Goal: Complete application form

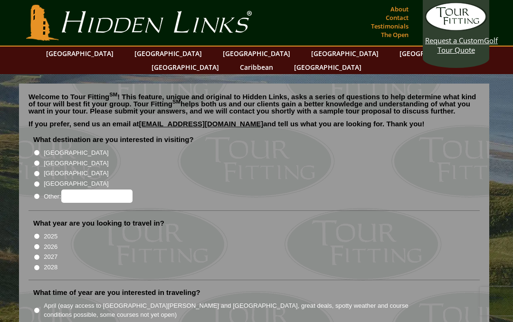
click at [40, 150] on input "[GEOGRAPHIC_DATA]" at bounding box center [37, 153] width 6 height 6
radio input "true"
click at [40, 243] on input "2026" at bounding box center [37, 246] width 6 height 6
radio input "true"
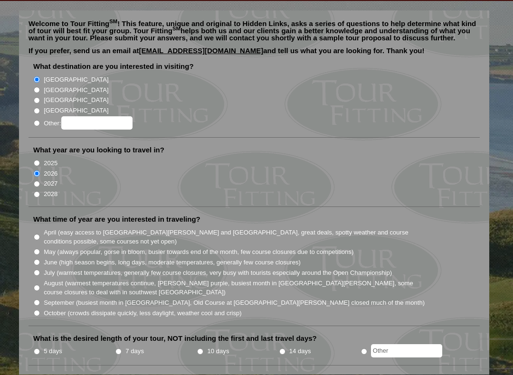
scroll to position [75, 0]
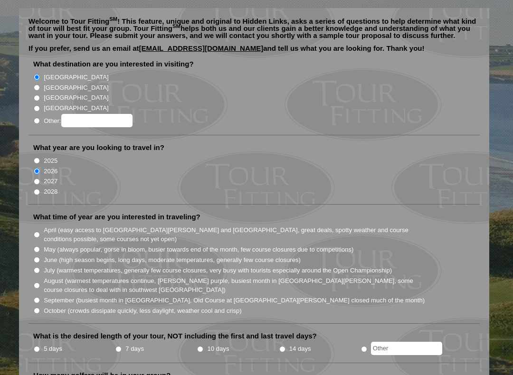
click at [40, 282] on input "August (warmest temperatures continue, heather bright purple, busiest month in …" at bounding box center [37, 285] width 6 height 6
radio input "true"
click at [46, 306] on label "October (crowds dissipate quickly, less daylight, weather cool and crisp)" at bounding box center [143, 310] width 198 height 9
click at [40, 308] on input "October (crowds dissipate quickly, less daylight, weather cool and crisp)" at bounding box center [37, 311] width 6 height 6
radio input "true"
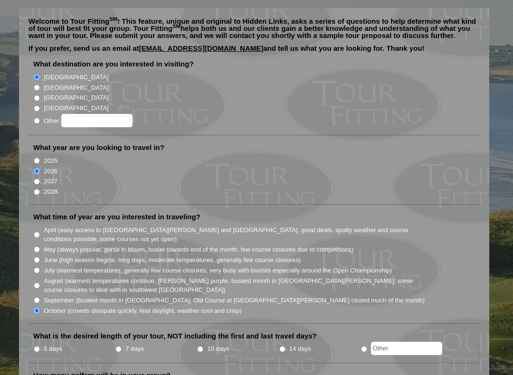
click at [40, 297] on input "September (busiest month in Ireland, Old Course at St. Andrews closed much of t…" at bounding box center [37, 300] width 6 height 6
radio input "true"
click at [122, 321] on input "7 days" at bounding box center [118, 349] width 6 height 6
radio input "true"
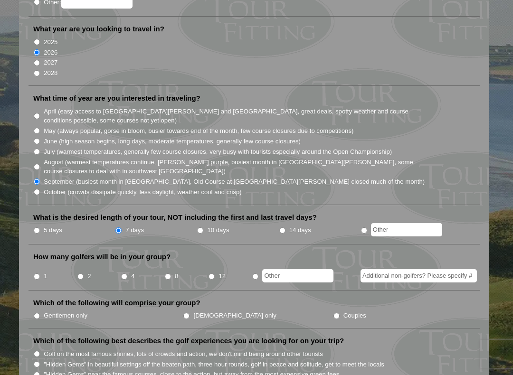
scroll to position [194, 0]
click at [83, 274] on input "2" at bounding box center [80, 277] width 6 height 6
radio input "true"
click at [333, 313] on input "Couples" at bounding box center [336, 316] width 6 height 6
radio input "true"
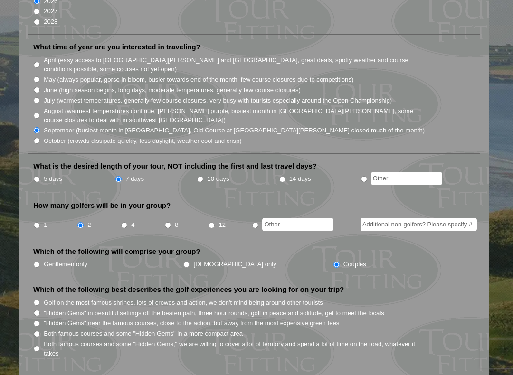
scroll to position [250, 0]
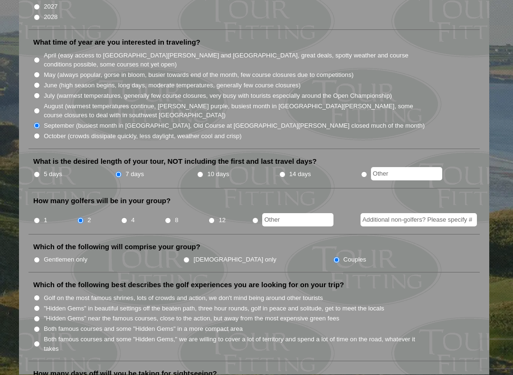
click at [40, 295] on input "Golf on the most famous shrines, lots of crowds and action, we don't mind being…" at bounding box center [37, 298] width 6 height 6
radio input "true"
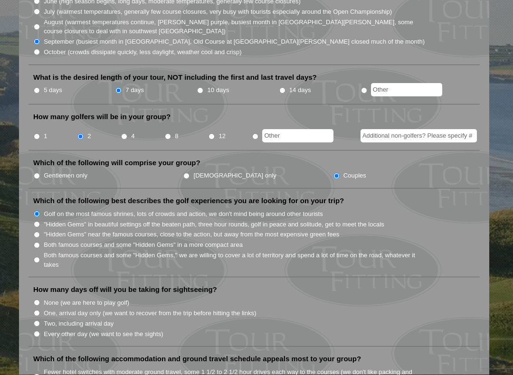
scroll to position [345, 0]
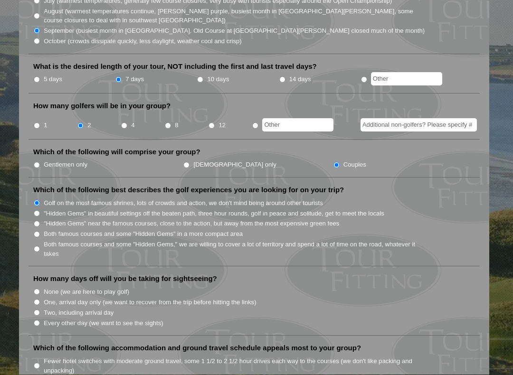
click at [45, 319] on label "Every other day (we want to see the sights)" at bounding box center [103, 323] width 119 height 9
click at [40, 320] on input "Every other day (we want to see the sights)" at bounding box center [37, 323] width 6 height 6
radio input "true"
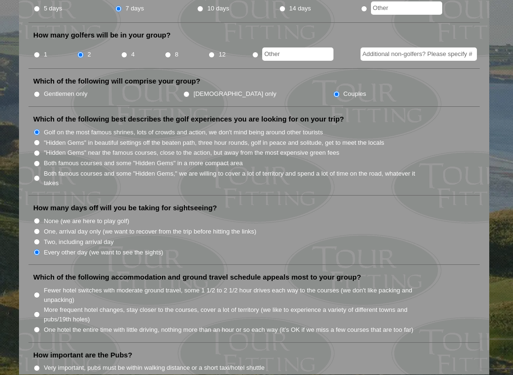
scroll to position [416, 0]
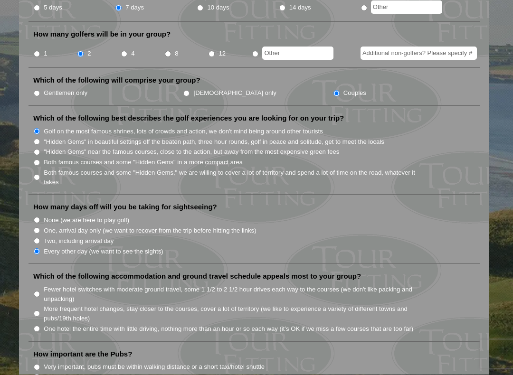
click at [40, 291] on input "Fewer hotel switches with moderate ground travel, some 1 1/2 to 2 1/2 hour driv…" at bounding box center [37, 294] width 6 height 6
radio input "true"
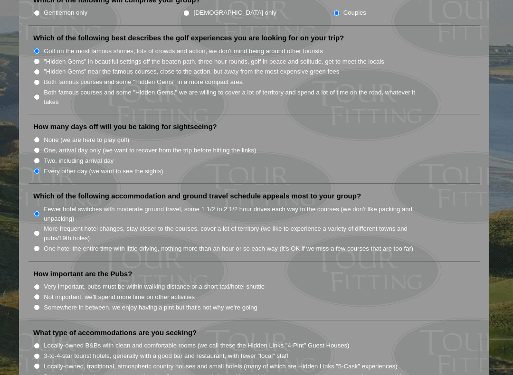
scroll to position [498, 0]
click at [38, 303] on input "Somewhere in between, we enjoy having a pint but that's not why we're going" at bounding box center [37, 306] width 6 height 6
radio input "true"
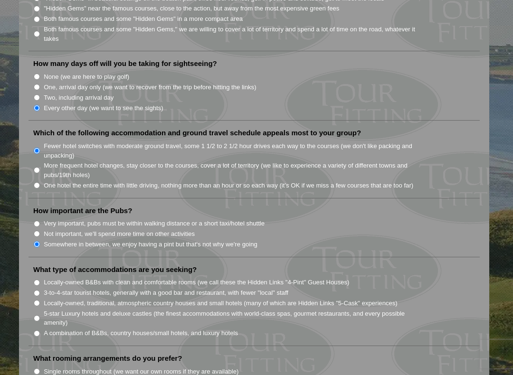
scroll to position [567, 0]
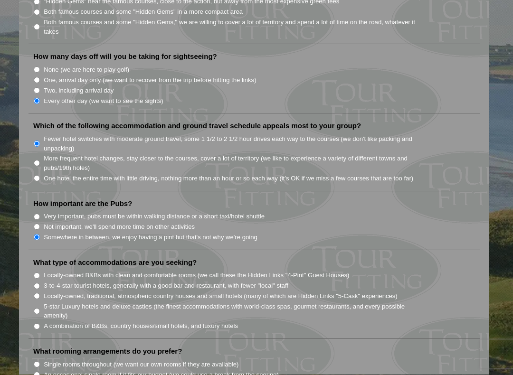
click at [47, 321] on label "A combination of B&Bs, country houses/small hotels, and luxury hotels" at bounding box center [141, 326] width 194 height 9
click at [40, 321] on input "A combination of B&Bs, country houses/small hotels, and luxury hotels" at bounding box center [37, 327] width 6 height 6
radio input "true"
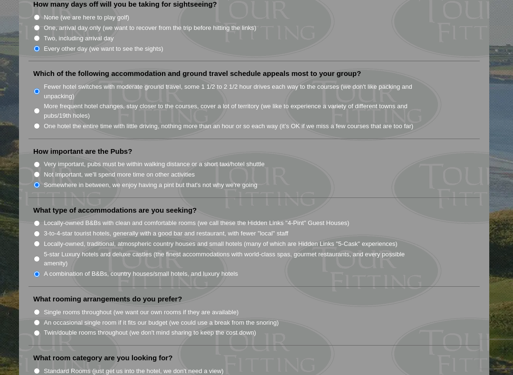
scroll to position [621, 0]
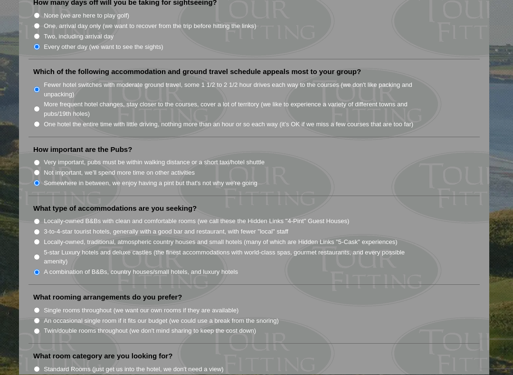
click at [39, 308] on input "Single rooms throughout (we want our own rooms if they are available)" at bounding box center [37, 311] width 6 height 6
radio input "true"
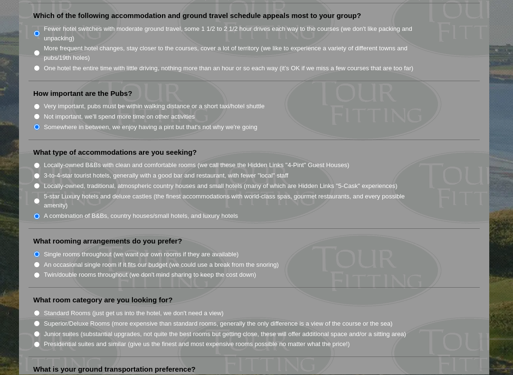
scroll to position [688, 0]
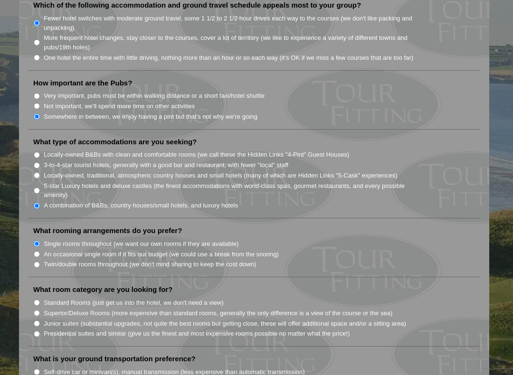
click at [39, 310] on input "Superior/Deluxe Rooms (more expensive than standard rooms, generally the only d…" at bounding box center [37, 313] width 6 height 6
radio input "true"
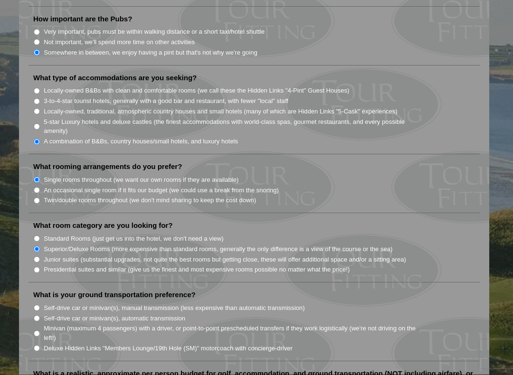
scroll to position [758, 0]
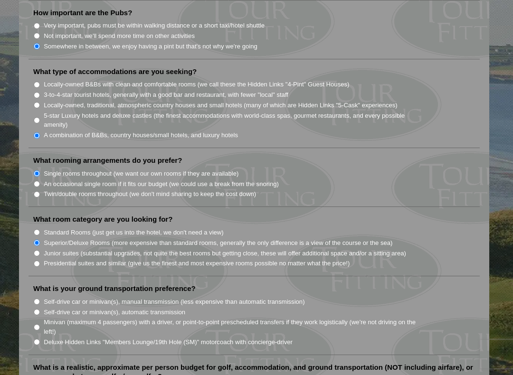
click at [39, 321] on input "Minivan (maximum 4 passengers) with a driver, or point-to-point prescheduled tr…" at bounding box center [37, 327] width 6 height 6
radio input "true"
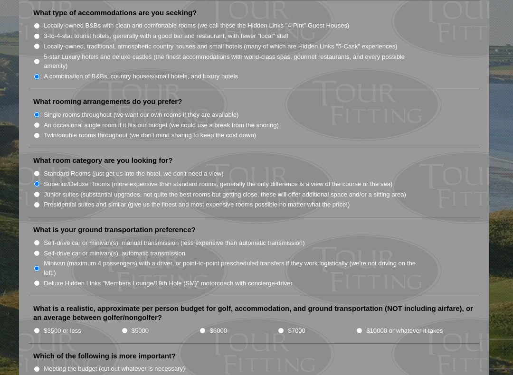
scroll to position [820, 0]
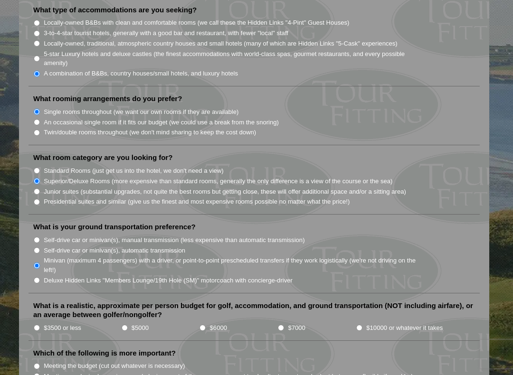
click at [40, 321] on input "Meeting our desired experience and playing most of the courses we want to play …" at bounding box center [37, 376] width 6 height 6
radio input "true"
click at [206, 321] on input "$6000" at bounding box center [202, 328] width 6 height 6
radio input "true"
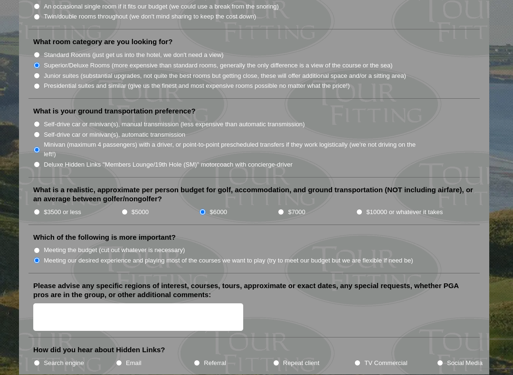
scroll to position [935, 0]
click at [57, 303] on textarea "Please advise any specific regions of interest, courses, tours, approximate or …" at bounding box center [138, 317] width 210 height 28
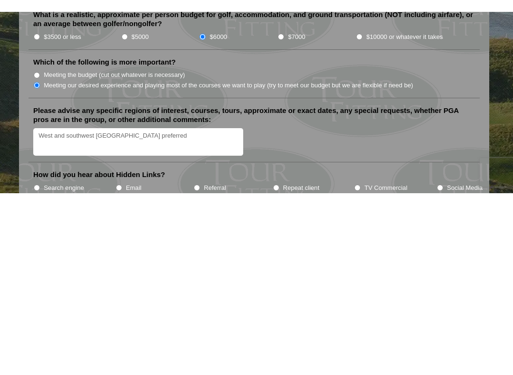
scroll to position [1123, 0]
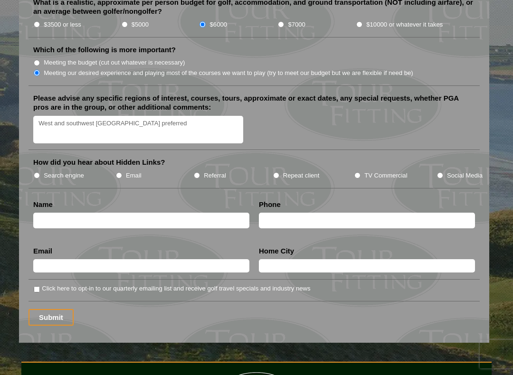
type textarea "West and southwest Ireland preferred"
click at [40, 172] on input "Search engine" at bounding box center [37, 175] width 6 height 6
radio input "true"
click at [90, 213] on input "text" at bounding box center [141, 221] width 216 height 16
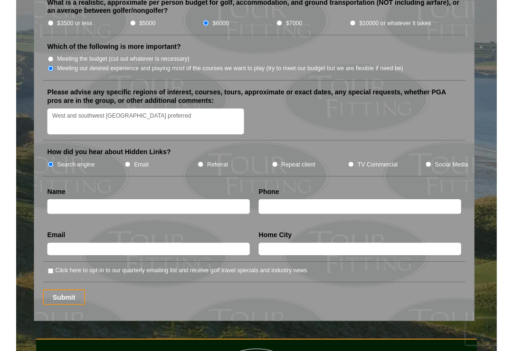
scroll to position [1122, 0]
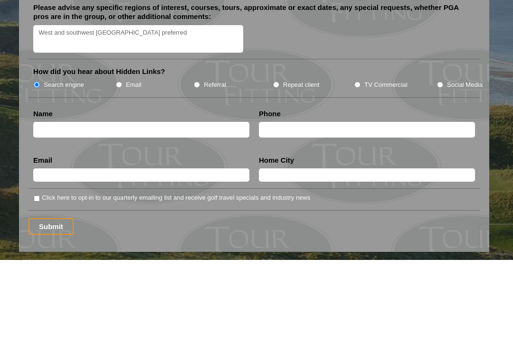
click at [88, 213] on input "text" at bounding box center [141, 221] width 216 height 16
type input "Joe Wooodka"
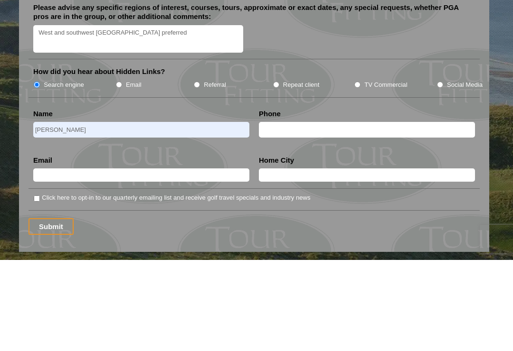
type input "5742617408"
type input "Jmwoodka@aol.com"
type input "Naples"
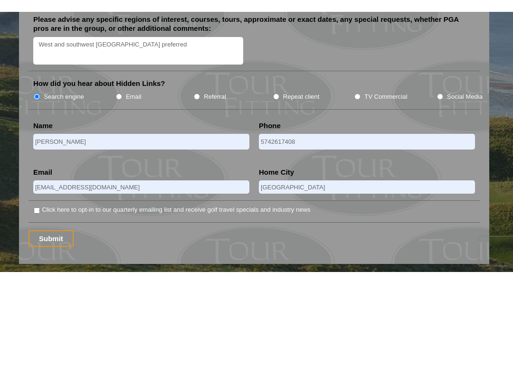
scroll to position [1214, 0]
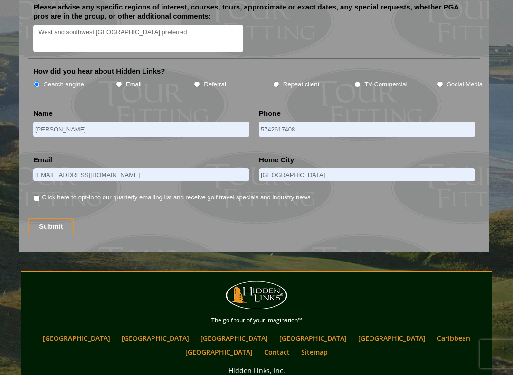
click at [53, 218] on input "Submit" at bounding box center [50, 226] width 45 height 17
